Goal: Task Accomplishment & Management: Use online tool/utility

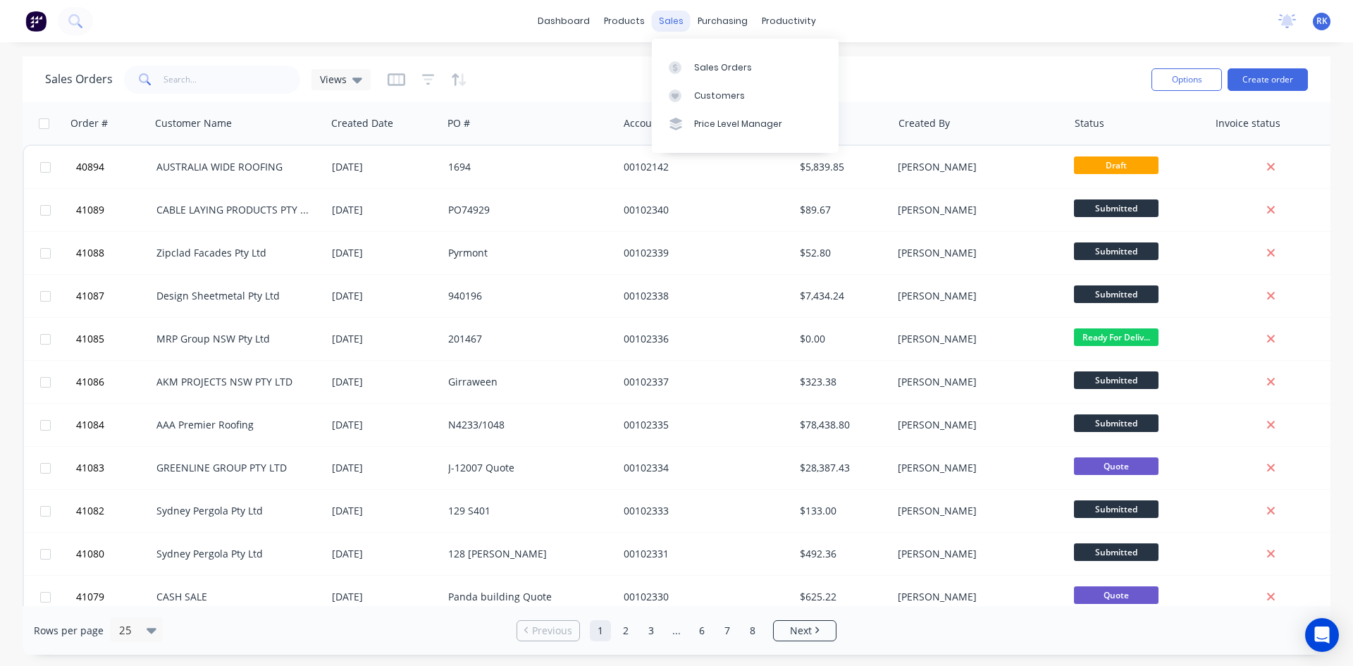
click at [676, 20] on div "sales" at bounding box center [671, 21] width 39 height 21
click at [713, 62] on div "Sales Orders" at bounding box center [723, 67] width 58 height 13
click at [714, 68] on div "Sales Orders" at bounding box center [723, 67] width 58 height 13
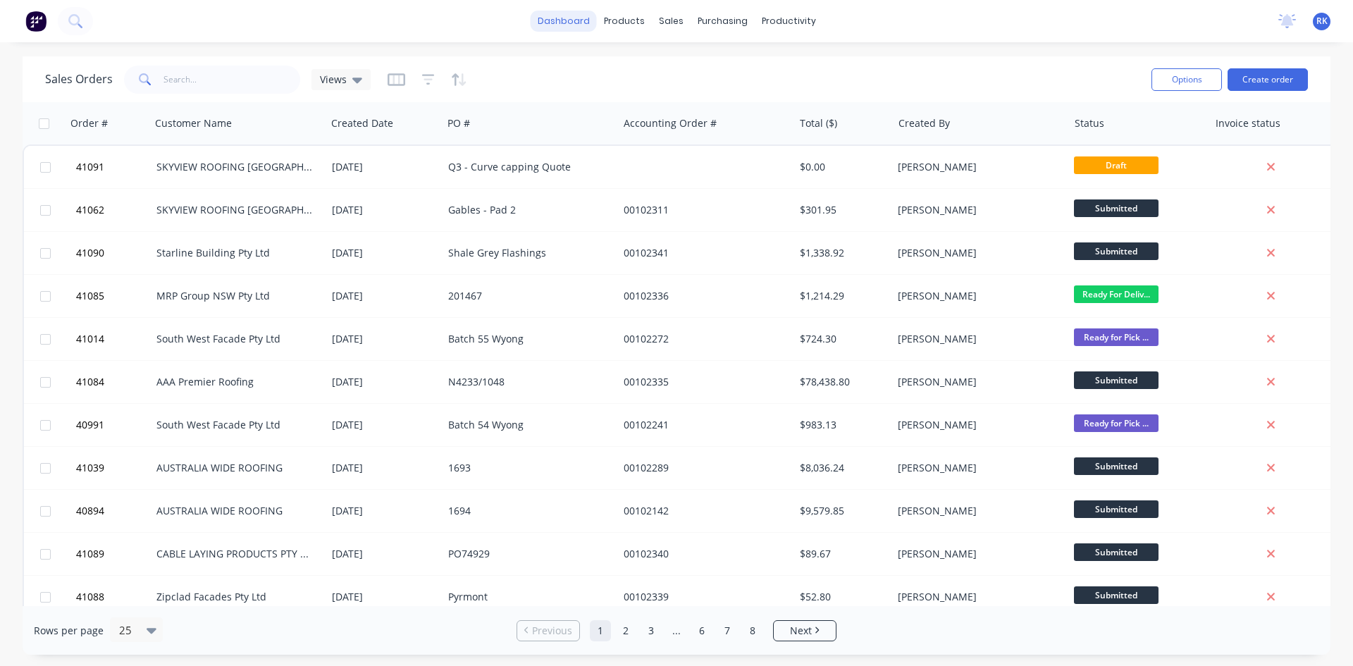
click at [591, 21] on link "dashboard" at bounding box center [564, 21] width 66 height 21
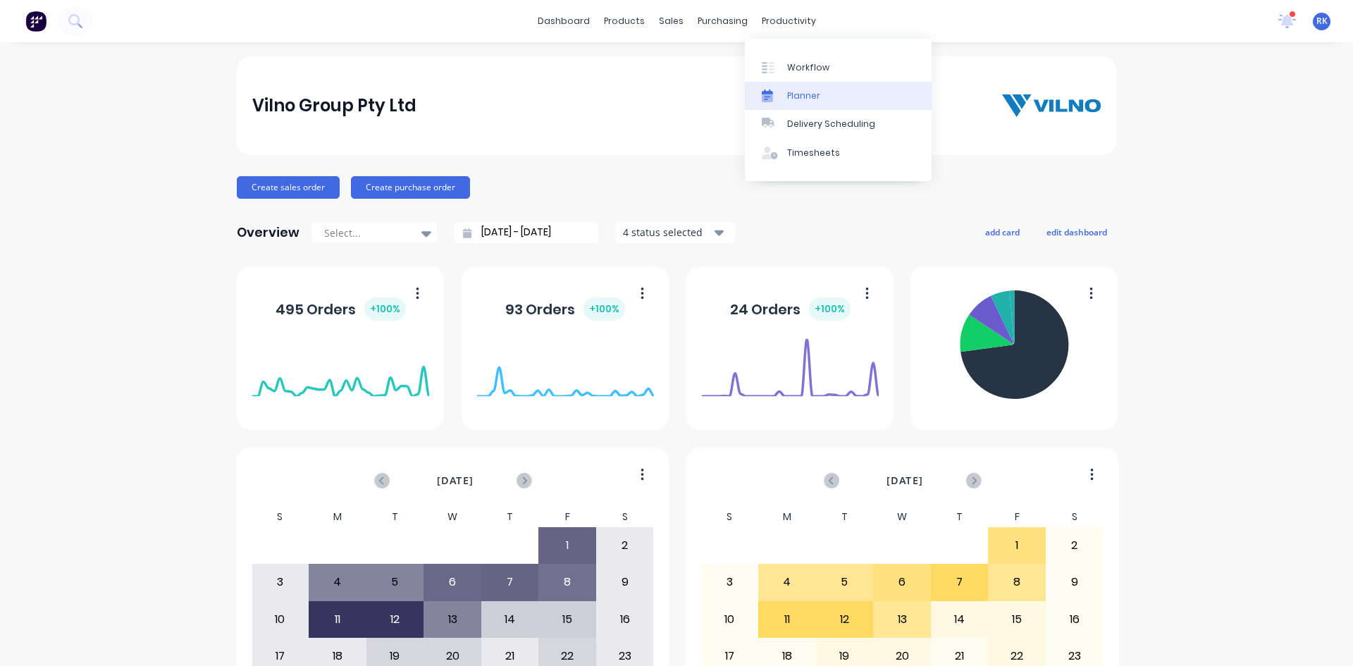
click at [810, 95] on div "Planner" at bounding box center [803, 96] width 33 height 13
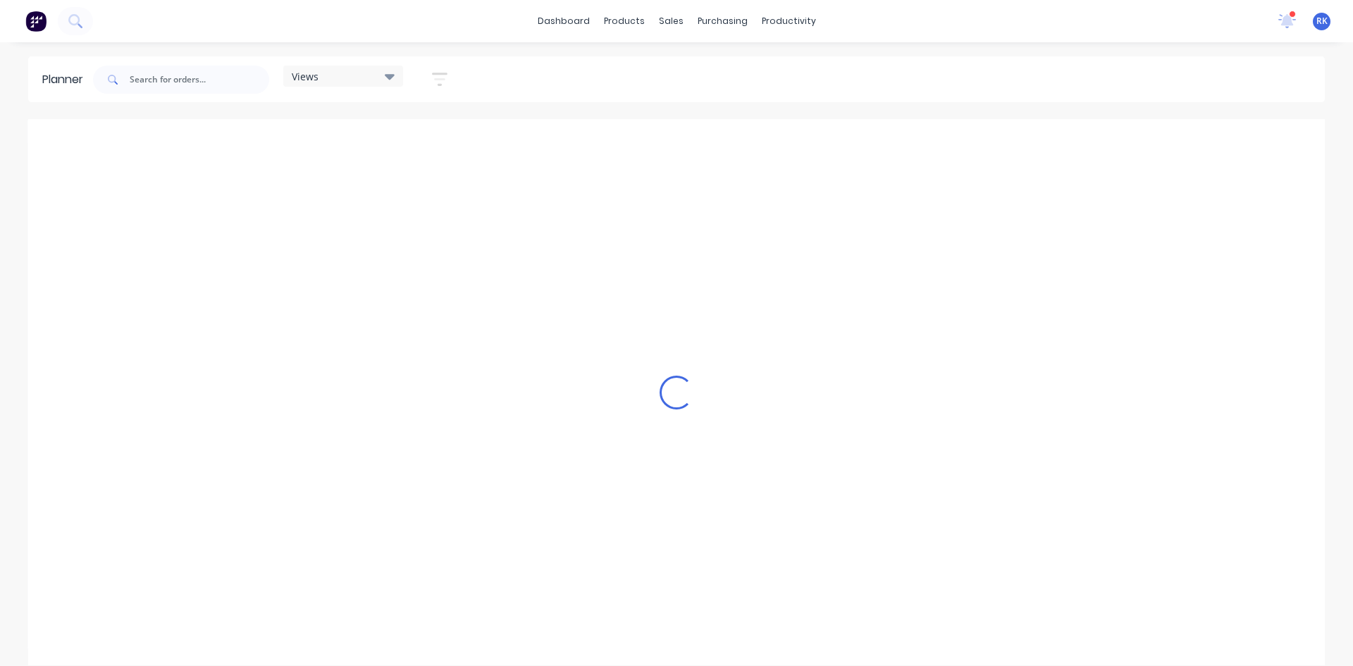
scroll to position [0, 2031]
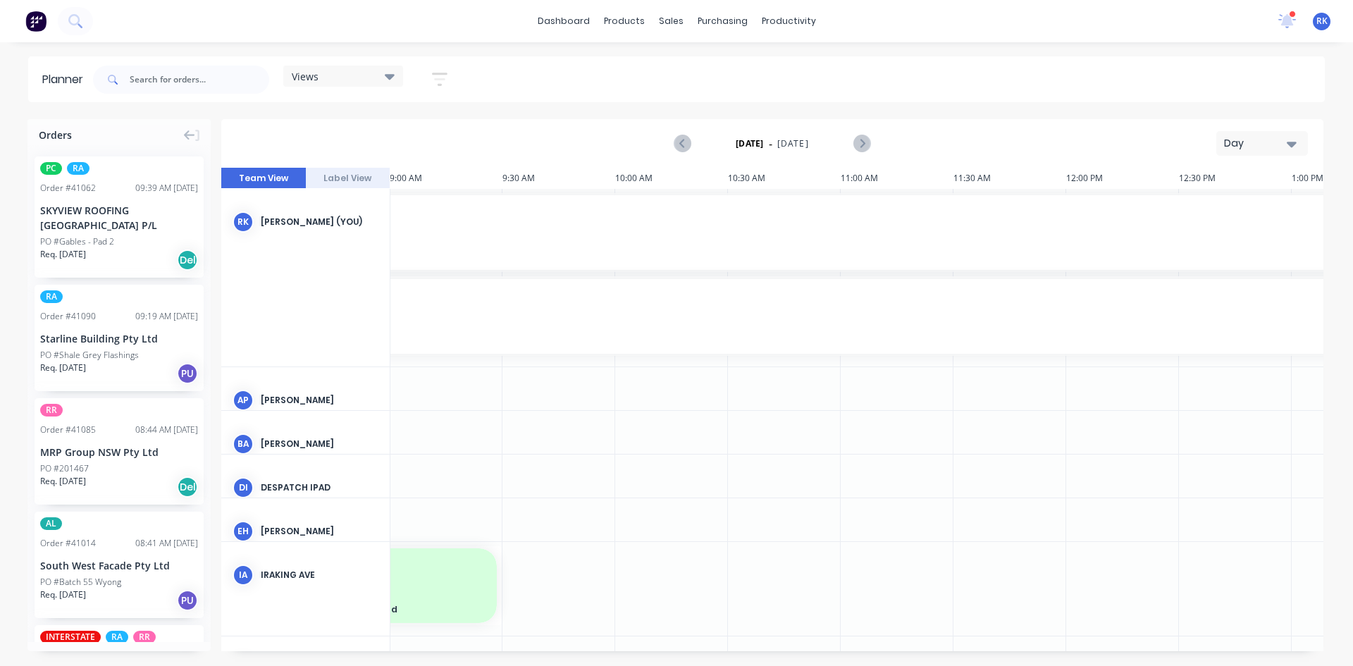
click at [1253, 143] on div "Day" at bounding box center [1256, 143] width 65 height 15
click at [1220, 208] on div "Week" at bounding box center [1237, 209] width 140 height 28
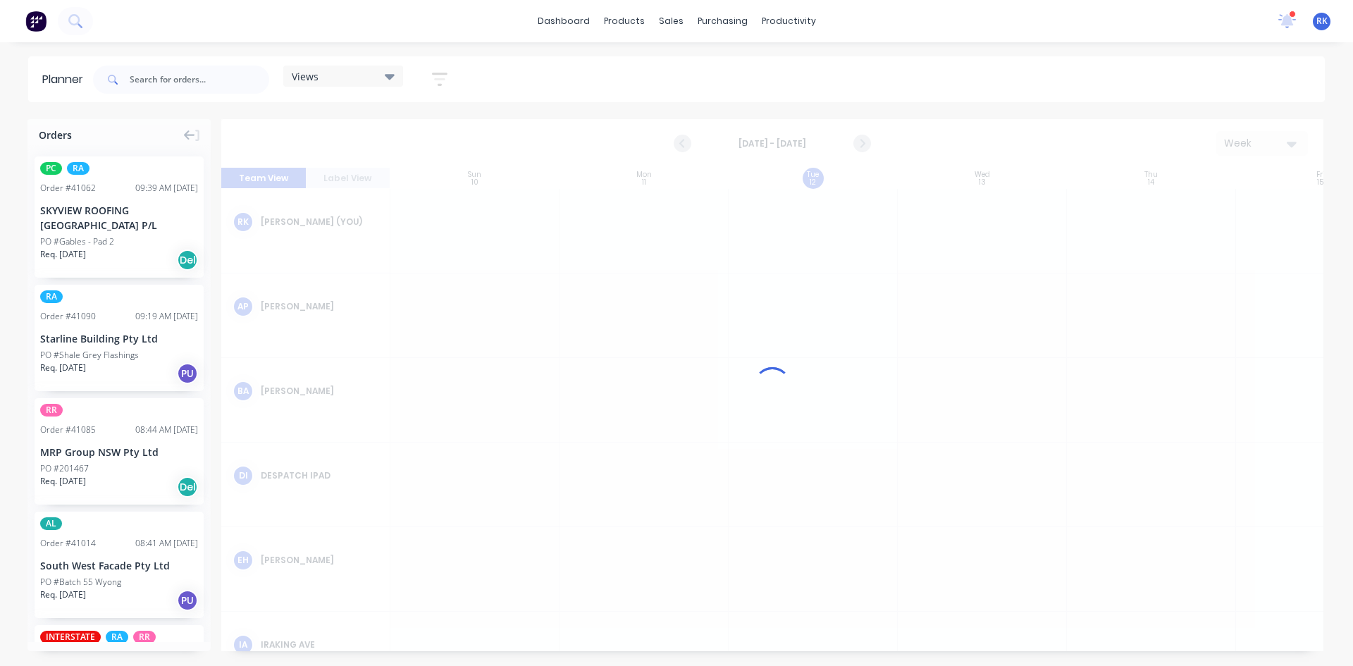
scroll to position [0, 1]
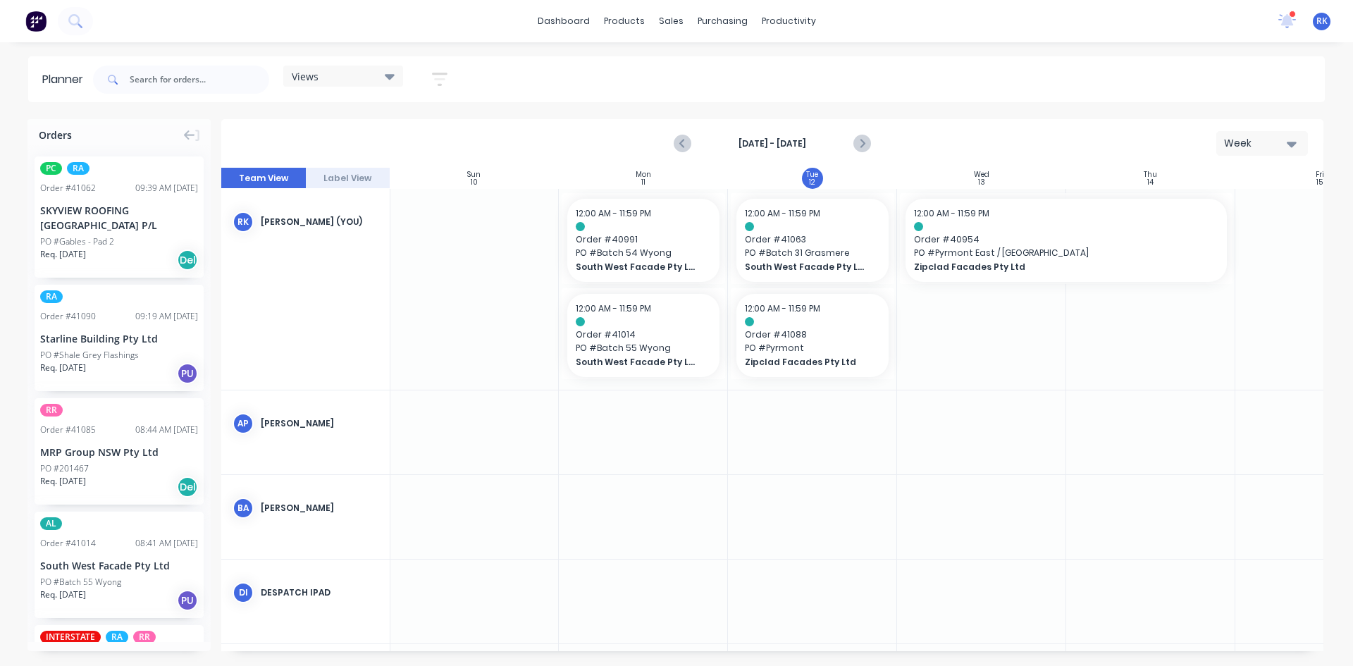
click at [391, 75] on icon at bounding box center [390, 77] width 10 height 6
click at [321, 292] on button "[PERSON_NAME]" at bounding box center [369, 291] width 150 height 16
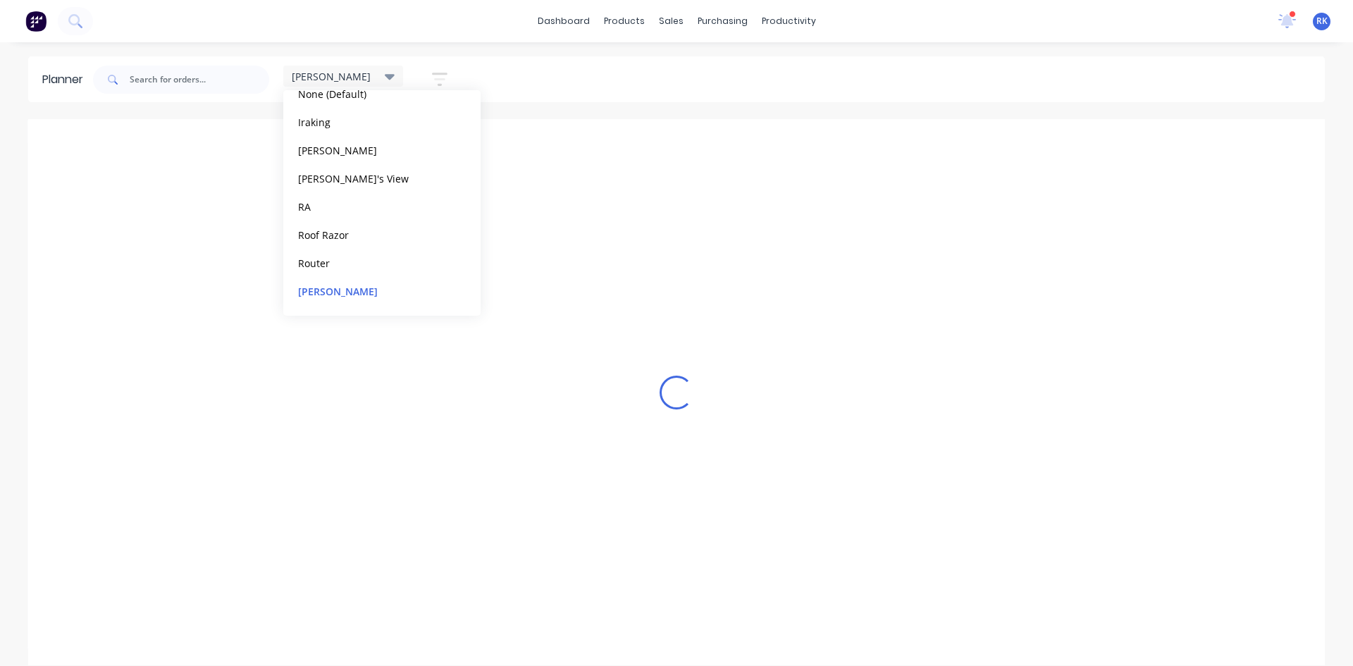
scroll to position [0, 251]
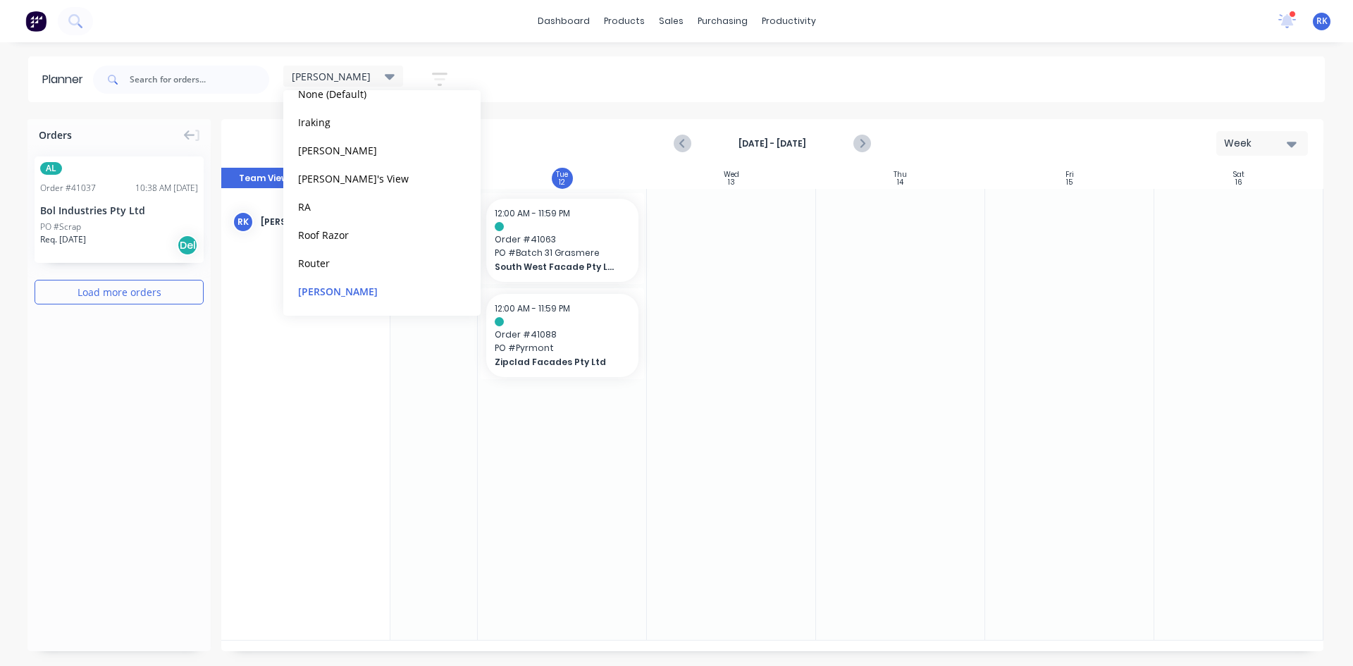
click at [766, 374] on div at bounding box center [731, 414] width 169 height 451
click at [684, 139] on icon "Previous page" at bounding box center [683, 143] width 17 height 17
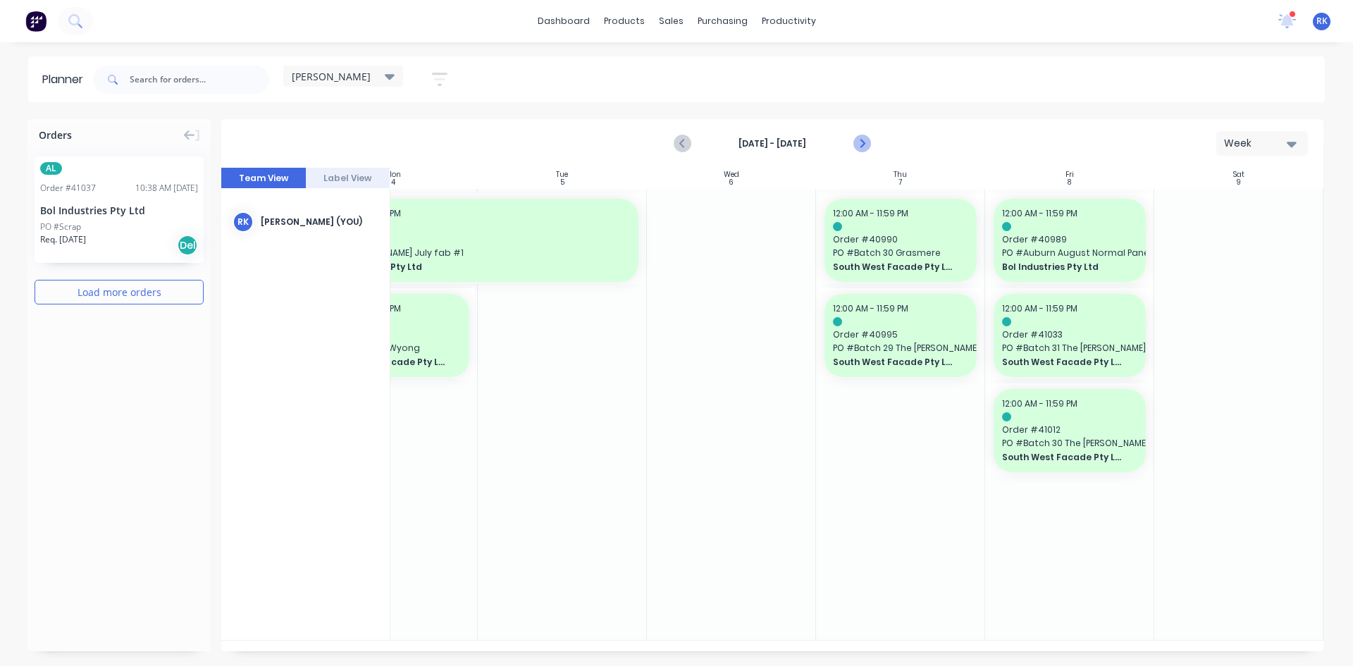
click at [862, 138] on icon "Next page" at bounding box center [861, 143] width 17 height 17
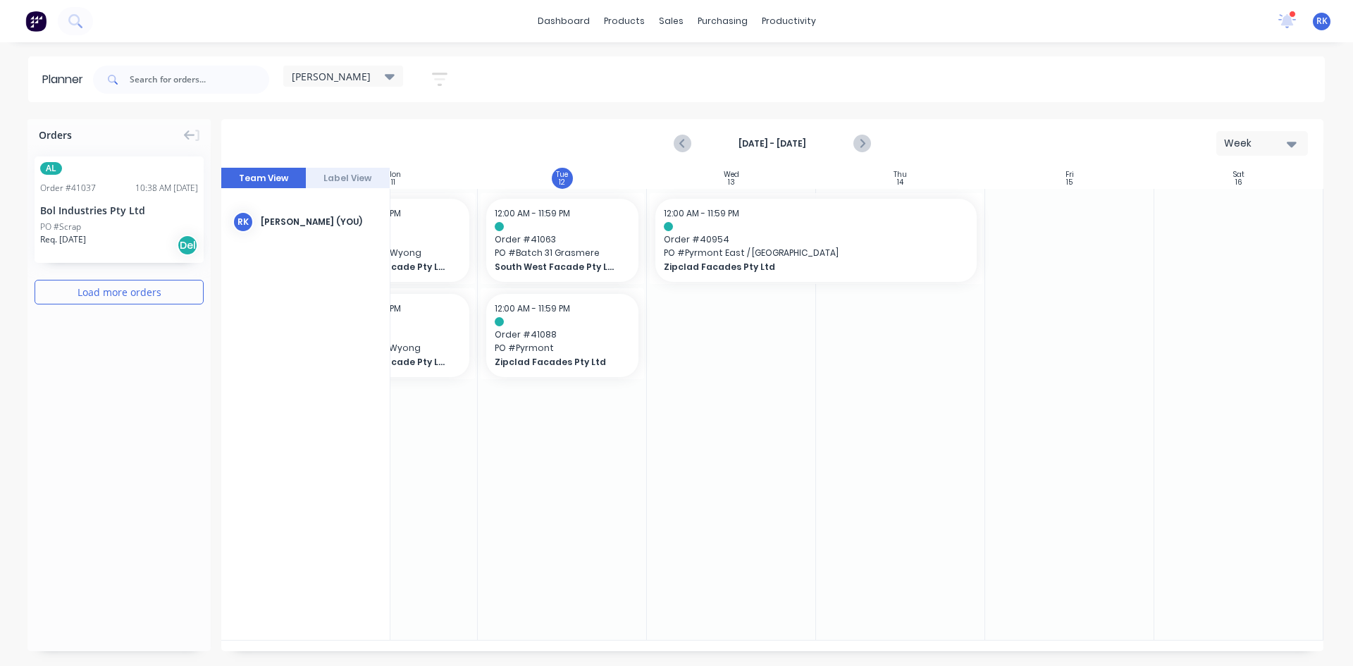
click at [762, 388] on div at bounding box center [731, 414] width 169 height 451
drag, startPoint x: 579, startPoint y: 652, endPoint x: 457, endPoint y: 651, distance: 121.3
click at [457, 651] on div "Orders AL Order # 41037 10:38 AM [DATE] Bol Industries Pty Ltd PO #Scrap Req. […" at bounding box center [676, 392] width 1353 height 546
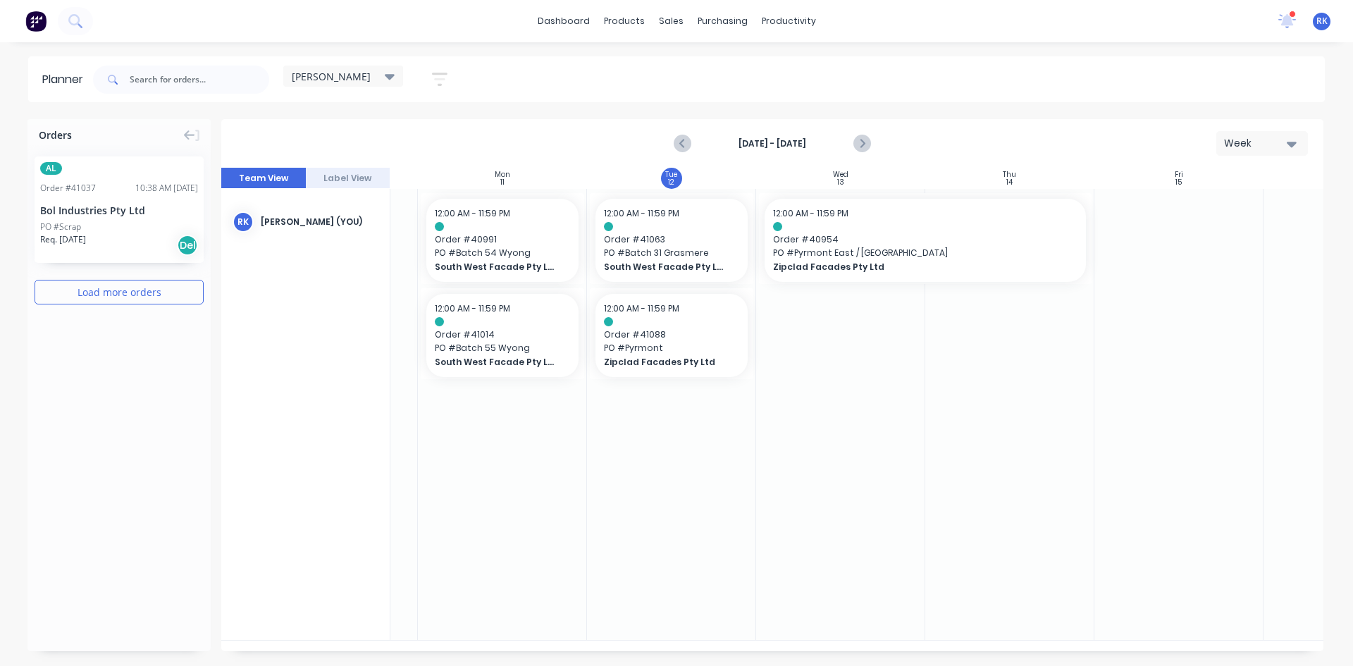
scroll to position [0, 139]
drag, startPoint x: 758, startPoint y: 333, endPoint x: 850, endPoint y: 332, distance: 92.4
click at [1287, 18] on icon at bounding box center [1288, 19] width 13 height 11
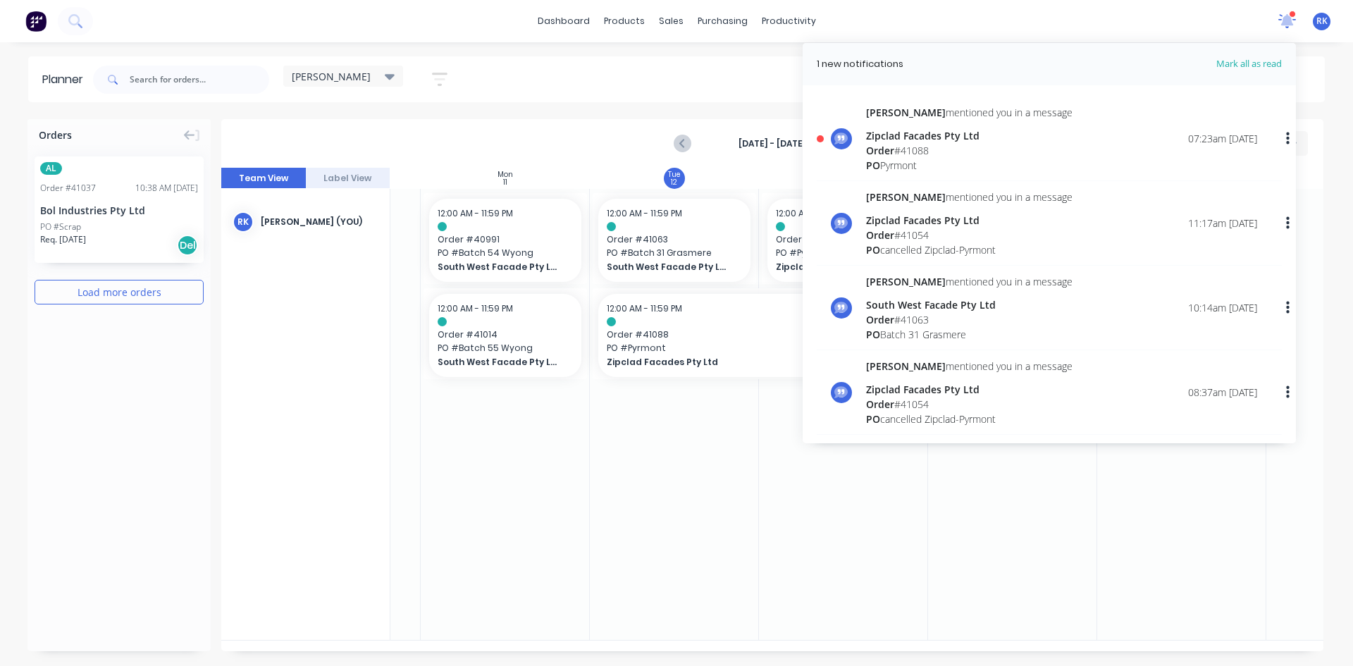
click at [1287, 18] on icon at bounding box center [1287, 19] width 13 height 13
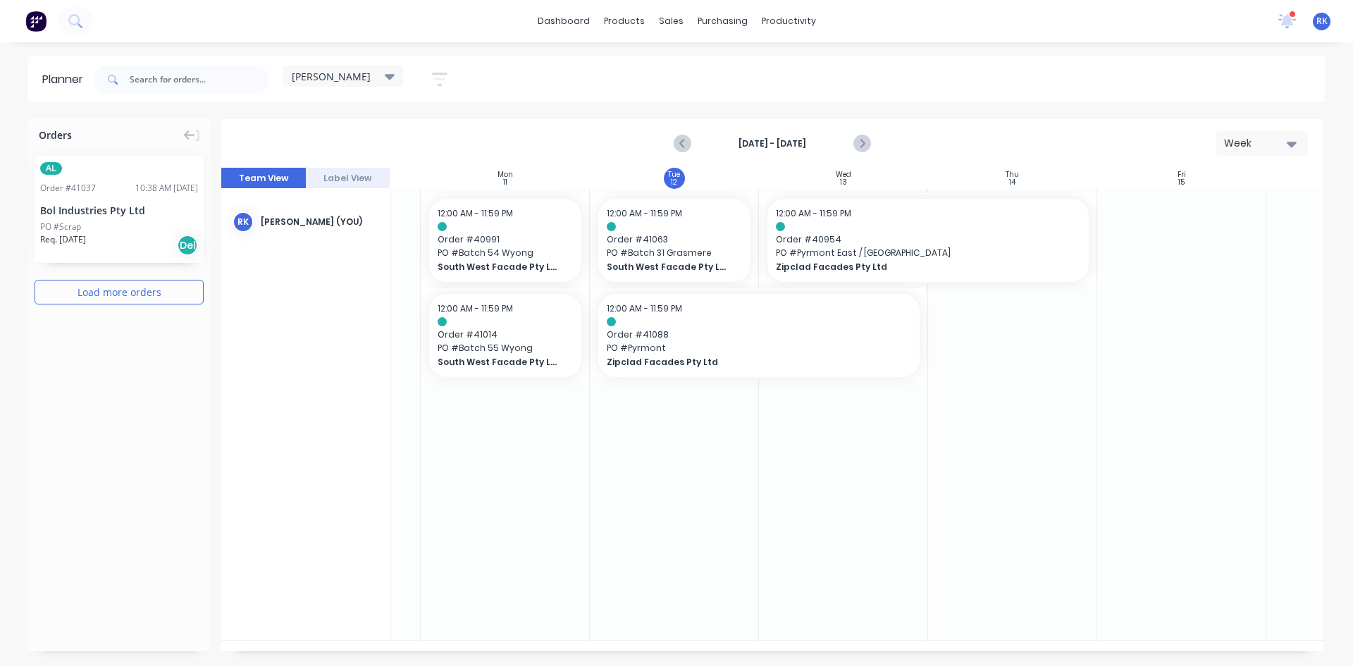
click at [1097, 462] on div at bounding box center [1012, 414] width 169 height 451
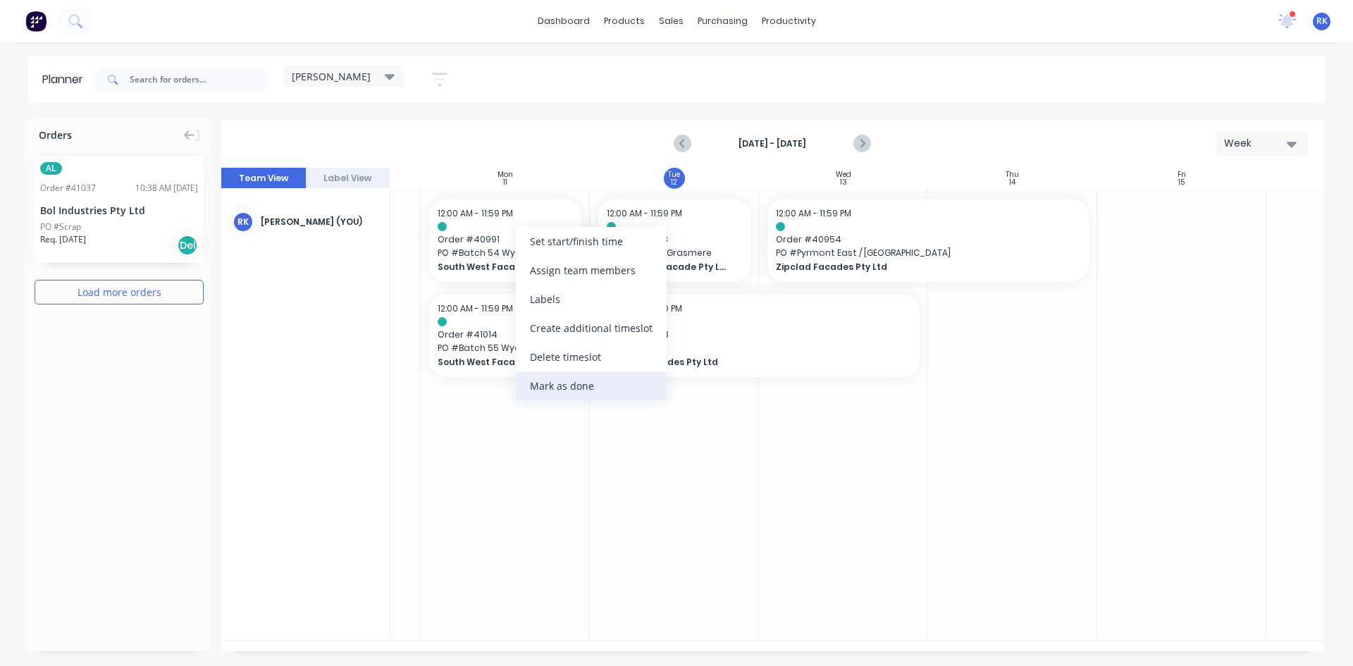
click at [558, 383] on div "Mark as done" at bounding box center [591, 385] width 151 height 29
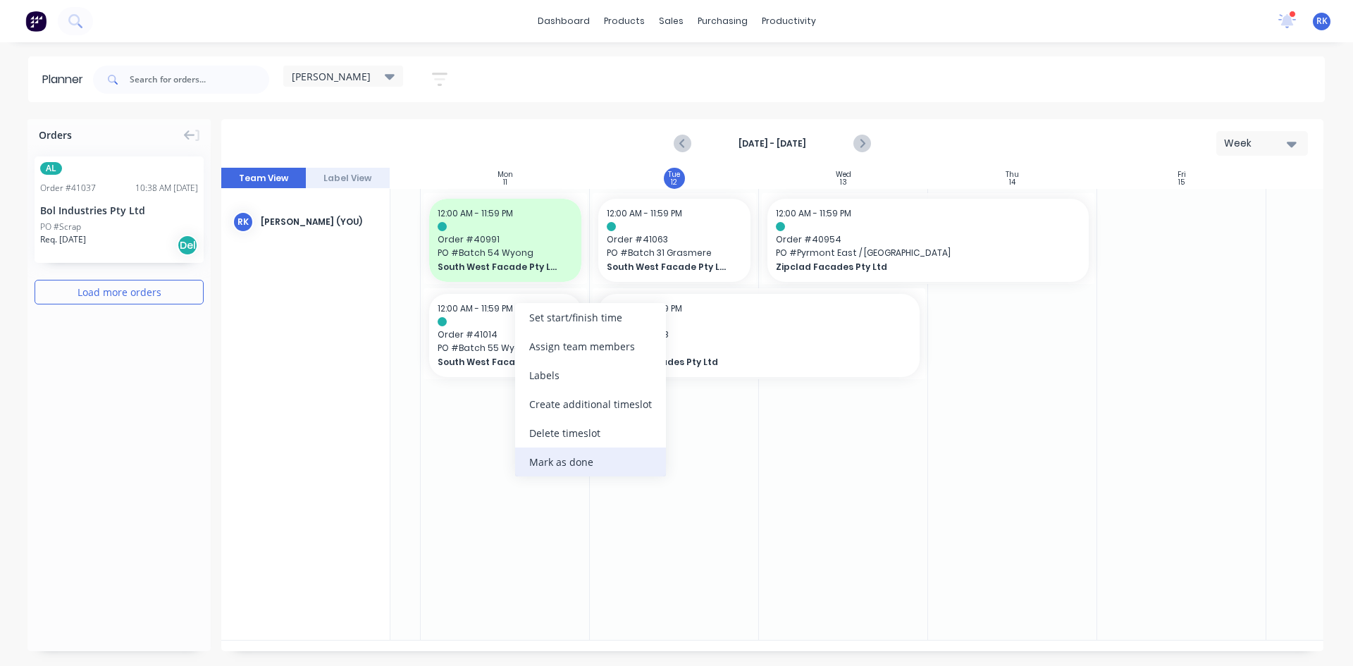
click at [554, 462] on div "Mark as done" at bounding box center [590, 462] width 151 height 29
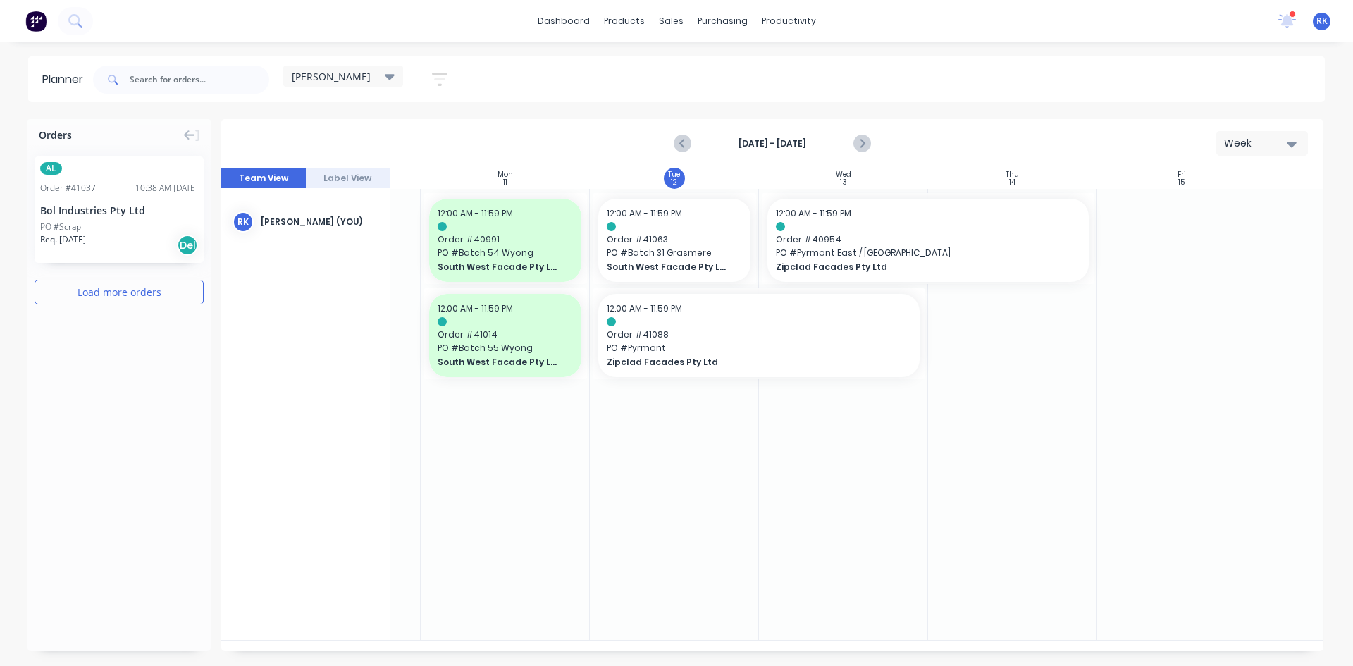
click at [688, 512] on div at bounding box center [674, 414] width 169 height 451
